Goal: Information Seeking & Learning: Check status

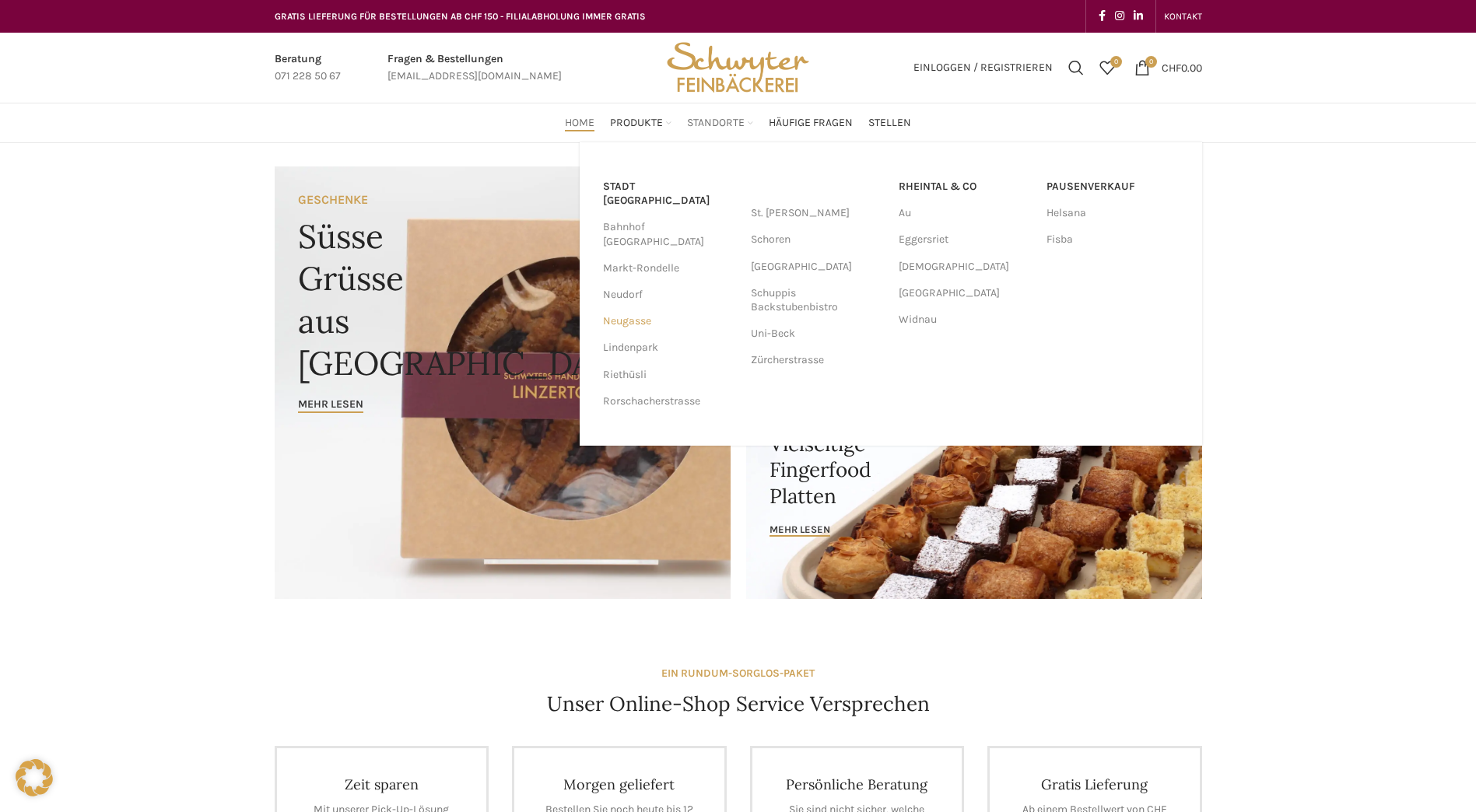
click at [629, 308] on link "Neugasse" at bounding box center [669, 321] width 132 height 27
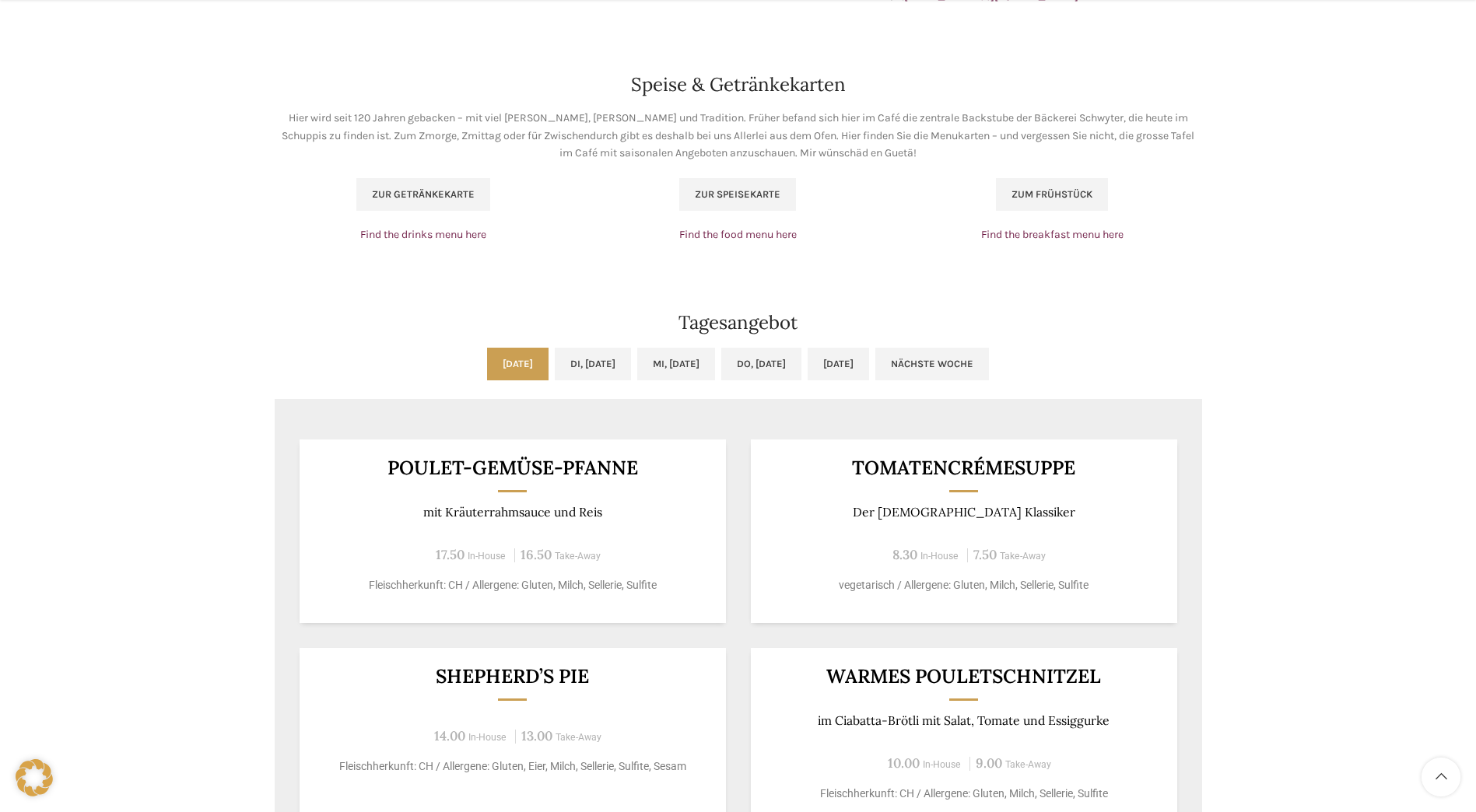
scroll to position [1077, 0]
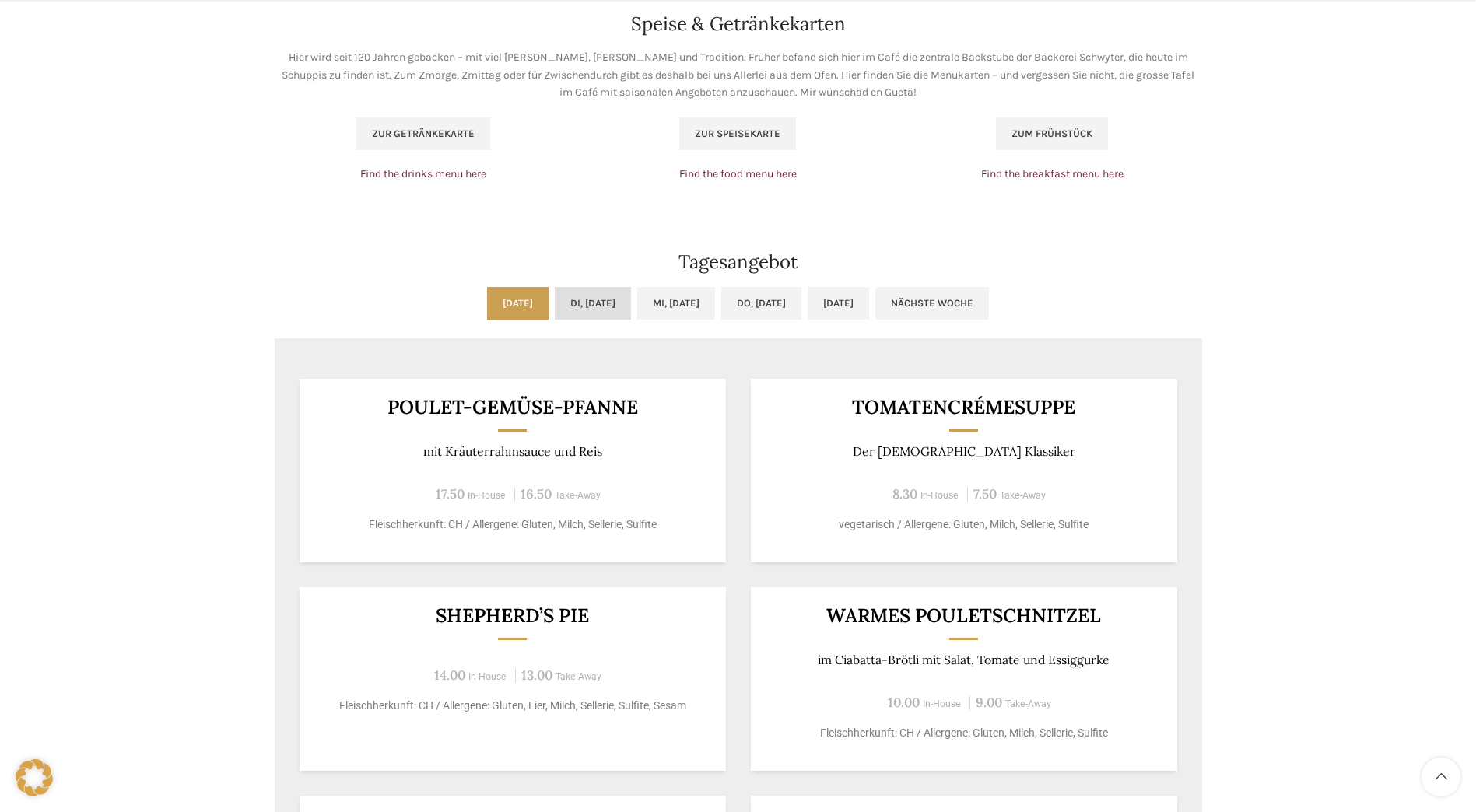
click at [555, 305] on link "Di, [DATE]" at bounding box center [593, 303] width 77 height 32
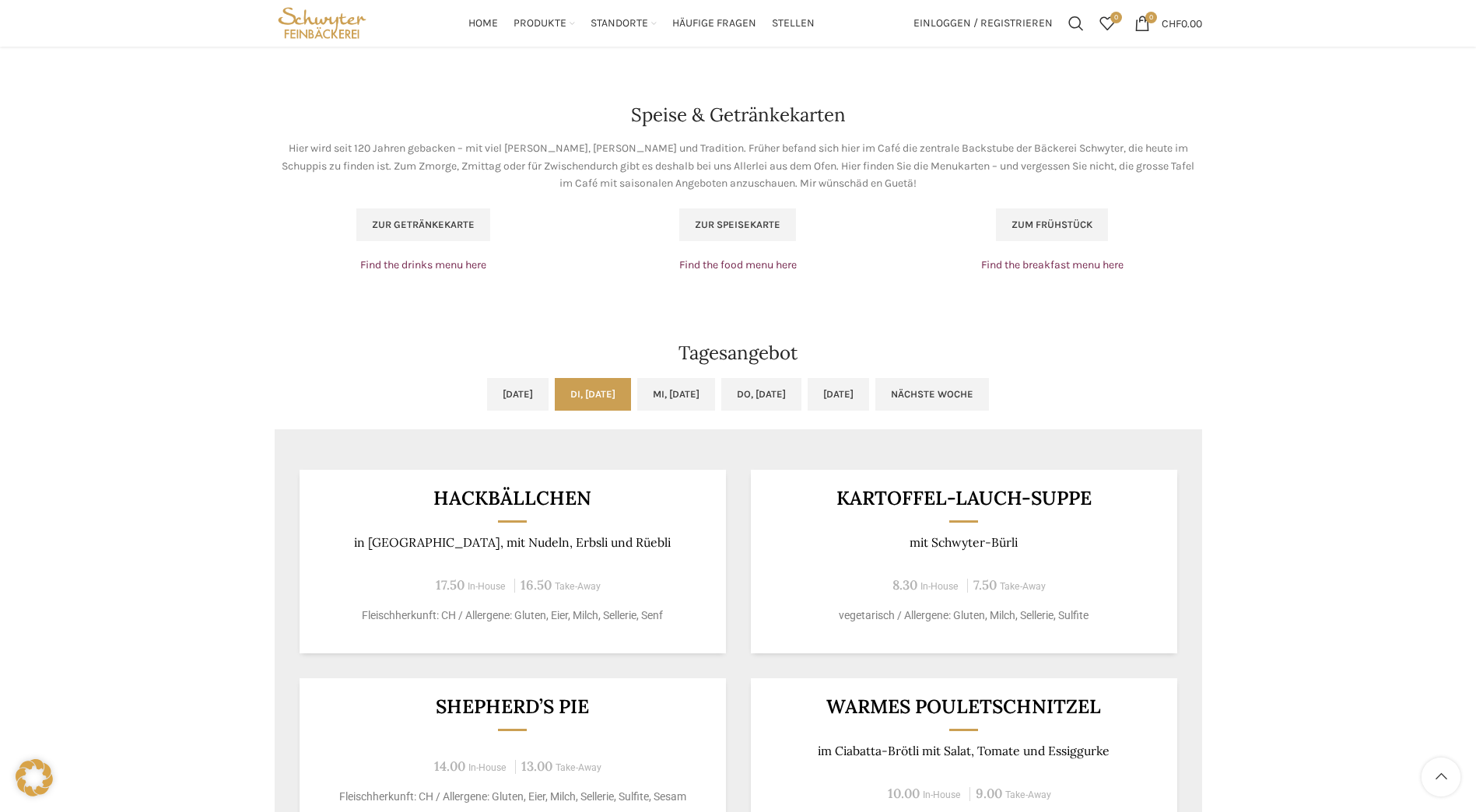
scroll to position [973, 0]
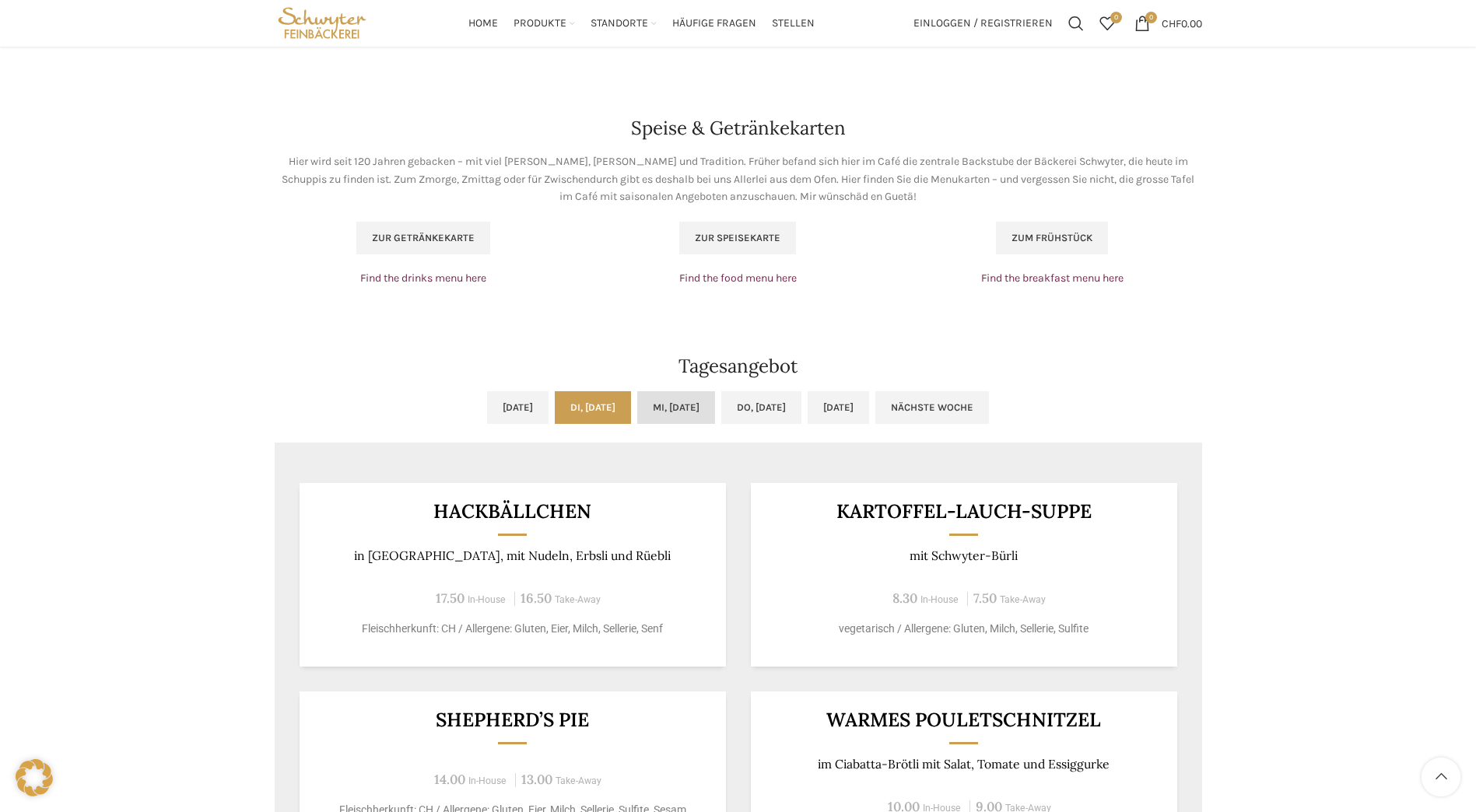
click at [687, 413] on link "Mi, [DATE]" at bounding box center [676, 407] width 77 height 32
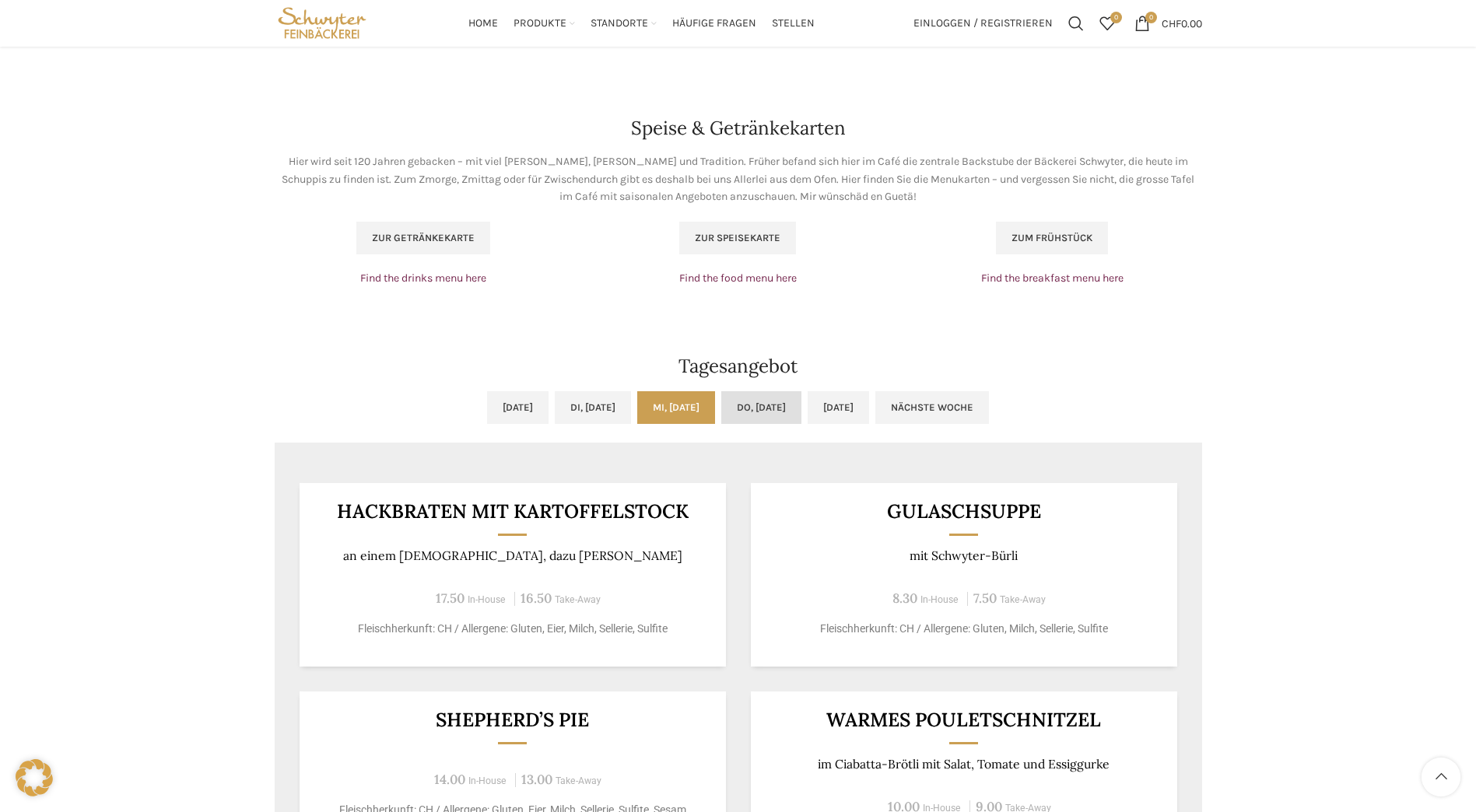
click at [781, 413] on link "Do, [DATE]" at bounding box center [761, 407] width 80 height 32
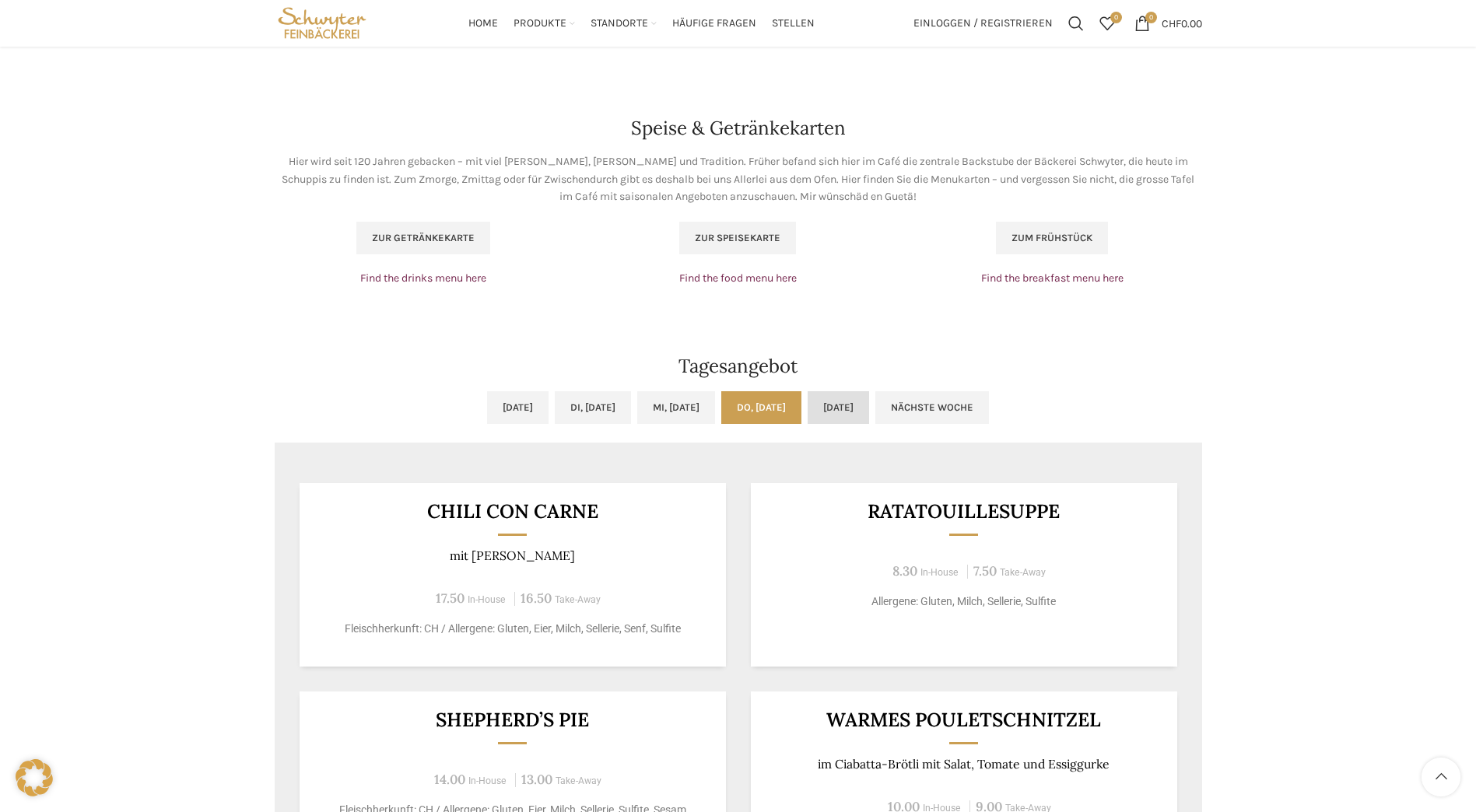
click at [864, 406] on link "[DATE]" at bounding box center [839, 407] width 62 height 32
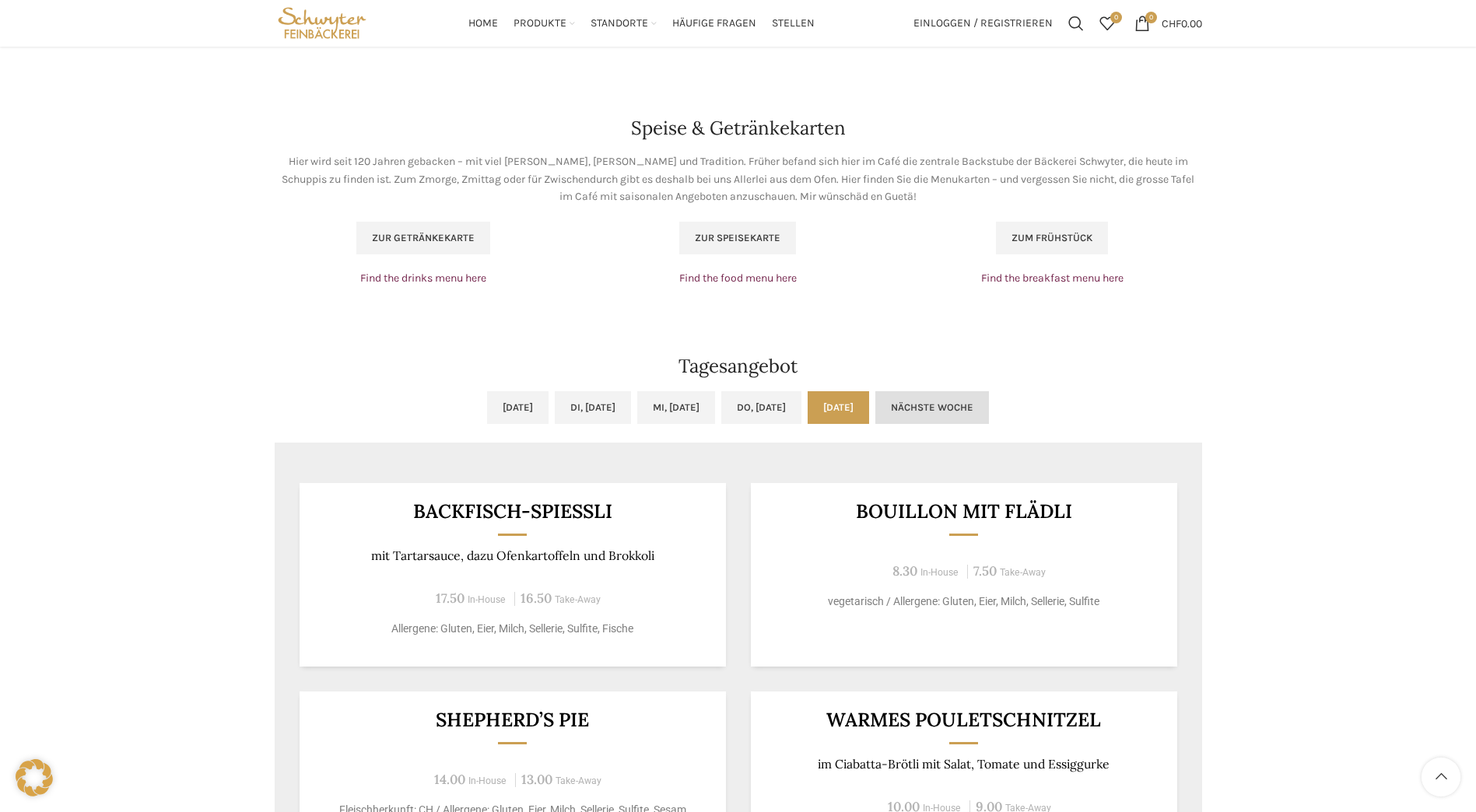
click at [989, 398] on link "Nächste Woche" at bounding box center [932, 407] width 113 height 32
